Goal: Transaction & Acquisition: Download file/media

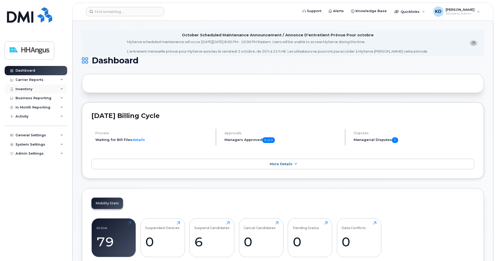
click at [20, 90] on div "Inventory" at bounding box center [23, 89] width 17 height 4
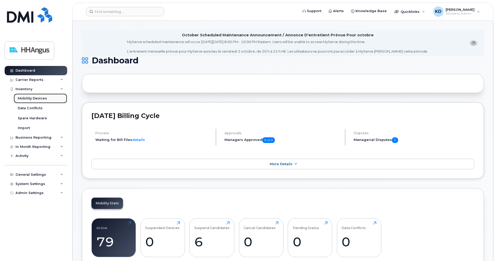
click at [30, 98] on div "Mobility Devices" at bounding box center [32, 98] width 29 height 5
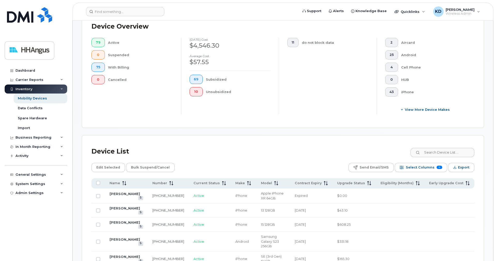
scroll to position [237, 0]
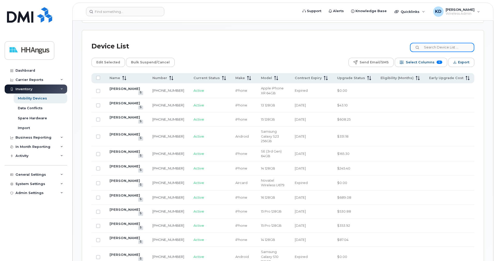
click at [430, 48] on input at bounding box center [442, 47] width 64 height 9
paste input "4162094374"
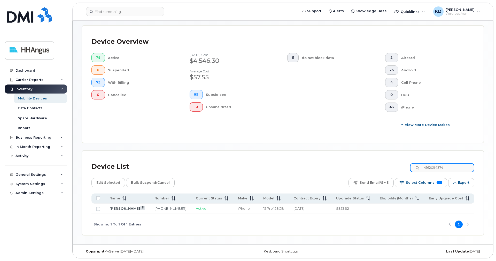
type input "4162094374"
click at [120, 209] on link "[PERSON_NAME]" at bounding box center [124, 209] width 30 height 4
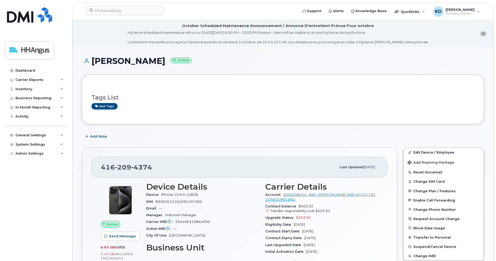
scroll to position [105, 0]
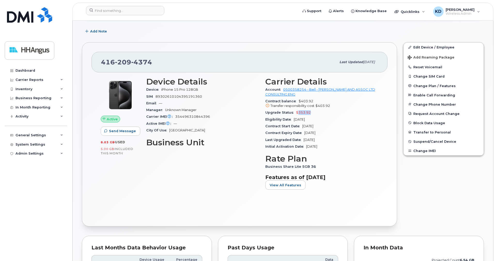
drag, startPoint x: 311, startPoint y: 112, endPoint x: 297, endPoint y: 113, distance: 13.9
click at [297, 113] on div "Upgrade Status $353.92" at bounding box center [321, 112] width 113 height 7
drag, startPoint x: 318, startPoint y: 120, endPoint x: 294, endPoint y: 120, distance: 24.5
click at [294, 120] on div "Eligibility Date Nov 14, 2026" at bounding box center [321, 119] width 113 height 7
drag, startPoint x: 300, startPoint y: 101, endPoint x: 316, endPoint y: 101, distance: 16.0
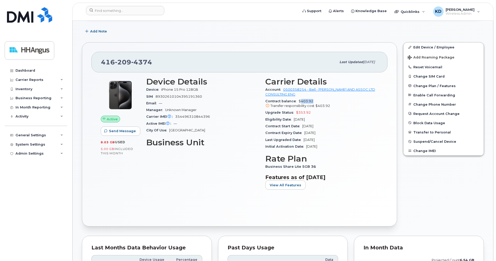
click at [316, 101] on div "Contract balance $403.92 Transfer responsibility cost $403.92" at bounding box center [321, 104] width 113 height 12
drag, startPoint x: 313, startPoint y: 112, endPoint x: 296, endPoint y: 112, distance: 17.3
click at [296, 112] on div "Upgrade Status $353.92" at bounding box center [321, 112] width 113 height 7
drag, startPoint x: 301, startPoint y: 100, endPoint x: 315, endPoint y: 114, distance: 19.9
click at [315, 114] on section "Carrier Details Account 0500358254 - Bell - H.H. ANGUS AND ASSOC LTD CONSULTING…" at bounding box center [321, 113] width 113 height 73
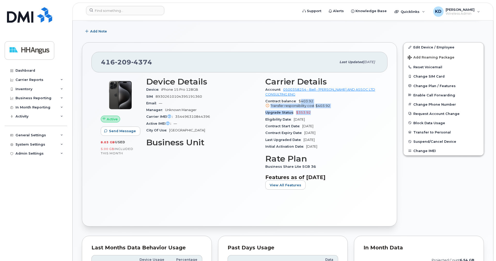
click at [346, 108] on div "Transfer responsibility cost $403.92" at bounding box center [321, 106] width 113 height 5
drag, startPoint x: 309, startPoint y: 113, endPoint x: 297, endPoint y: 112, distance: 12.4
click at [297, 112] on span "$353.92" at bounding box center [303, 113] width 15 height 4
click at [328, 114] on div "Upgrade Status $353.92" at bounding box center [321, 112] width 113 height 7
drag, startPoint x: 307, startPoint y: 119, endPoint x: 320, endPoint y: 118, distance: 13.2
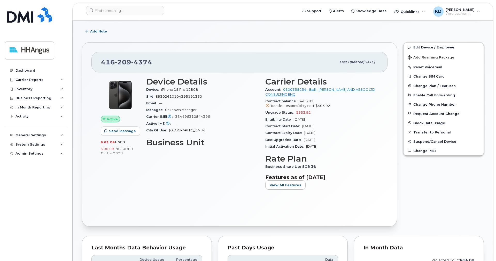
click at [320, 118] on div "Eligibility Date Nov 14, 2026" at bounding box center [321, 119] width 113 height 7
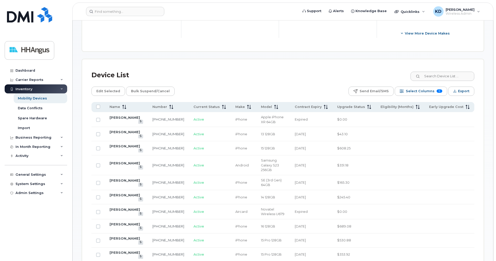
scroll to position [211, 0]
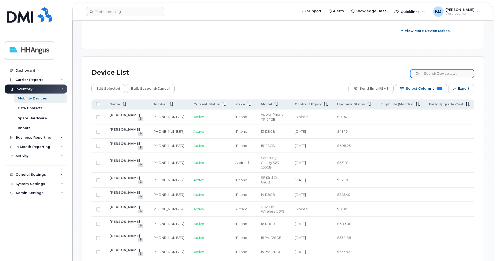
click at [422, 73] on input at bounding box center [442, 73] width 64 height 9
paste input "4162094374"
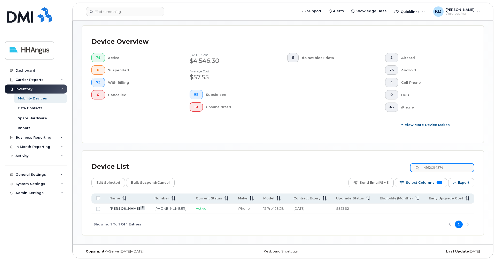
type input "4162094374"
click at [125, 209] on link "[PERSON_NAME]" at bounding box center [124, 209] width 30 height 4
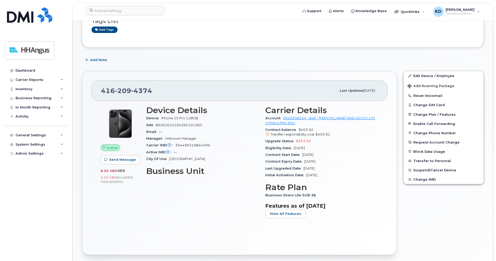
scroll to position [105, 0]
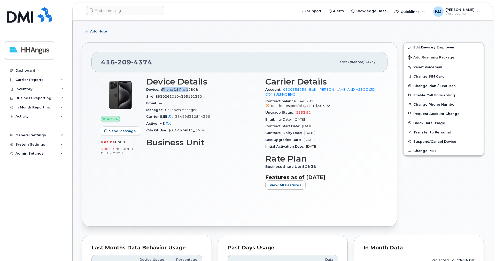
drag, startPoint x: 163, startPoint y: 88, endPoint x: 188, endPoint y: 89, distance: 25.8
click at [188, 89] on div "Device iPhone 15 Pro 128GB" at bounding box center [202, 89] width 113 height 7
click at [162, 89] on span "iPhone 15 Pro 128GB" at bounding box center [179, 90] width 37 height 4
drag, startPoint x: 161, startPoint y: 89, endPoint x: 185, endPoint y: 89, distance: 23.7
click at [185, 89] on div "Device iPhone 15 Pro 128GB" at bounding box center [202, 89] width 113 height 7
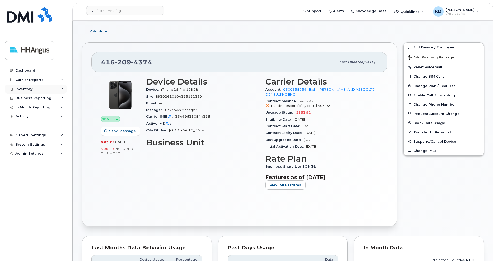
click at [23, 90] on div "Inventory" at bounding box center [23, 89] width 17 height 4
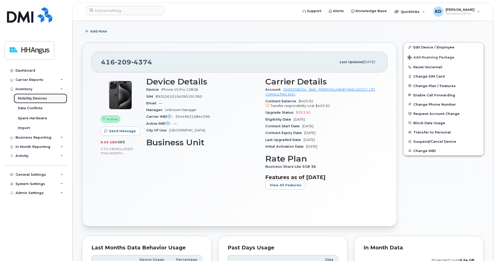
click at [24, 98] on div "Mobility Devices" at bounding box center [32, 98] width 29 height 5
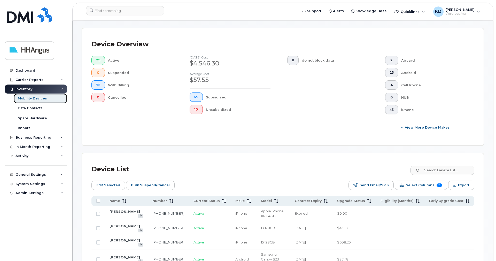
scroll to position [132, 0]
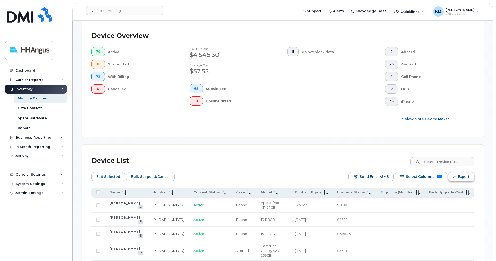
click at [458, 177] on span "Export" at bounding box center [463, 177] width 11 height 8
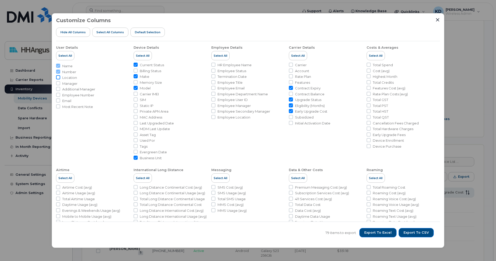
click at [58, 77] on input "Location" at bounding box center [58, 77] width 4 height 4
checkbox input "true"
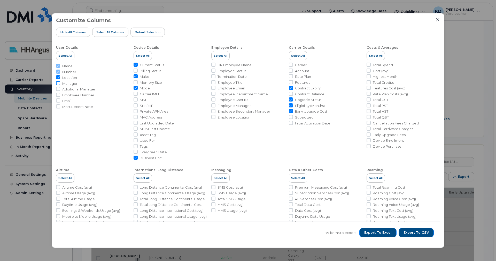
click at [58, 82] on input "Manager" at bounding box center [58, 83] width 4 height 4
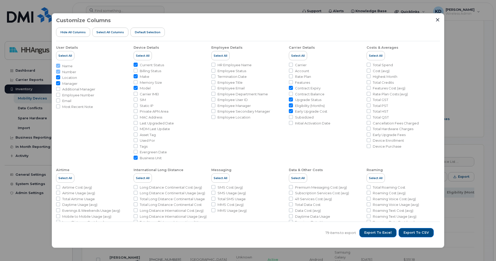
click at [59, 83] on input "Manager" at bounding box center [58, 83] width 4 height 4
click at [58, 83] on input "Manager" at bounding box center [58, 83] width 4 height 4
checkbox input "true"
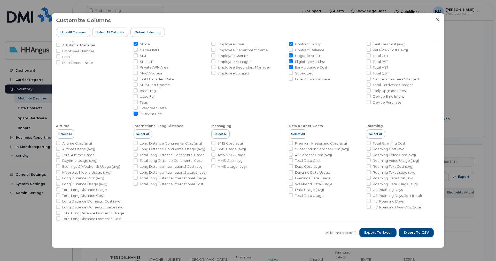
scroll to position [50, 0]
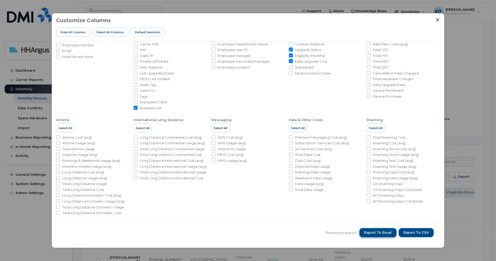
click at [386, 235] on span "Export to Excel" at bounding box center [377, 233] width 27 height 5
click at [431, 54] on li "Total PST" at bounding box center [402, 55] width 73 height 5
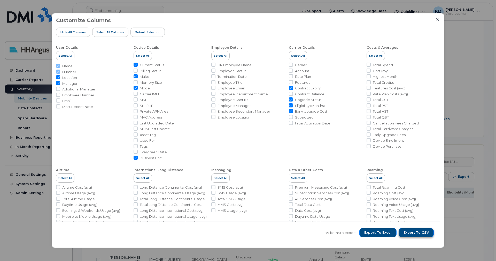
click at [409, 232] on span "Export to CSV" at bounding box center [415, 233] width 25 height 5
